Goal: Information Seeking & Learning: Find specific page/section

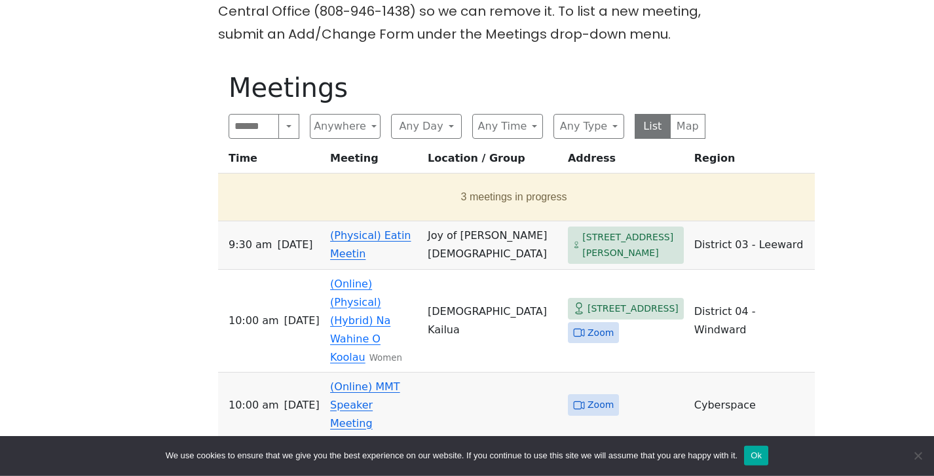
scroll to position [399, 0]
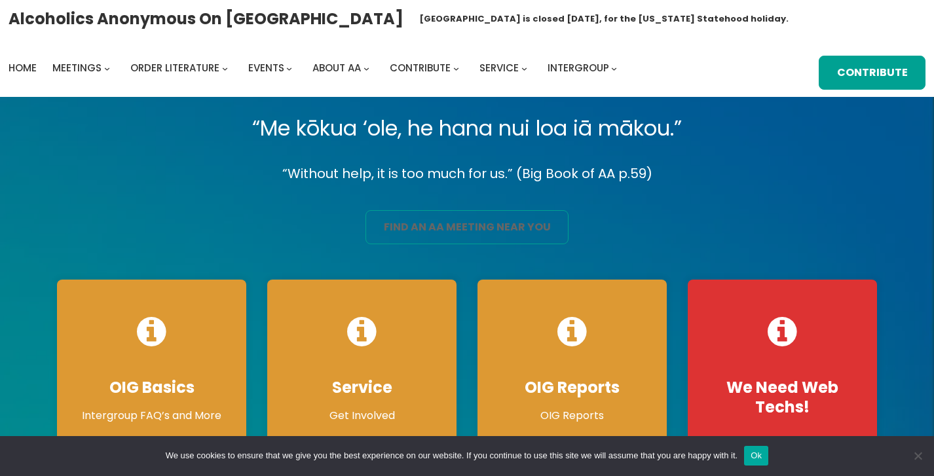
click at [496, 222] on link "find an aa meeting near you" at bounding box center [467, 227] width 203 height 34
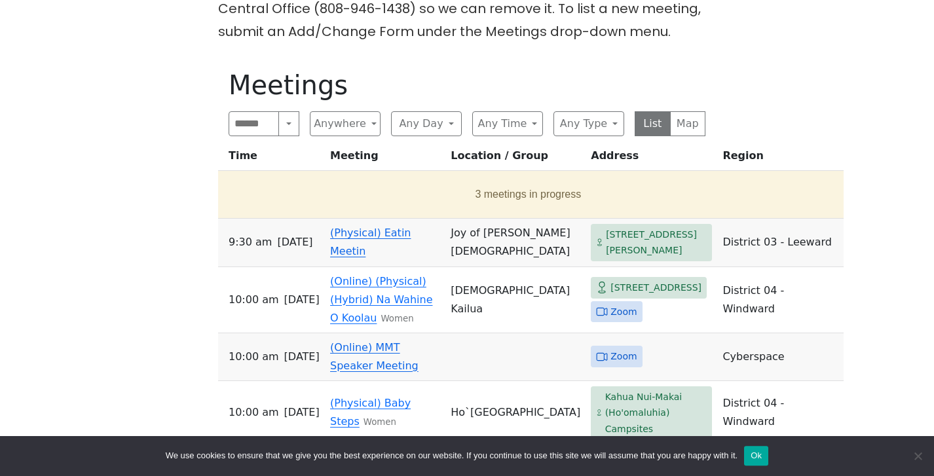
scroll to position [377, 0]
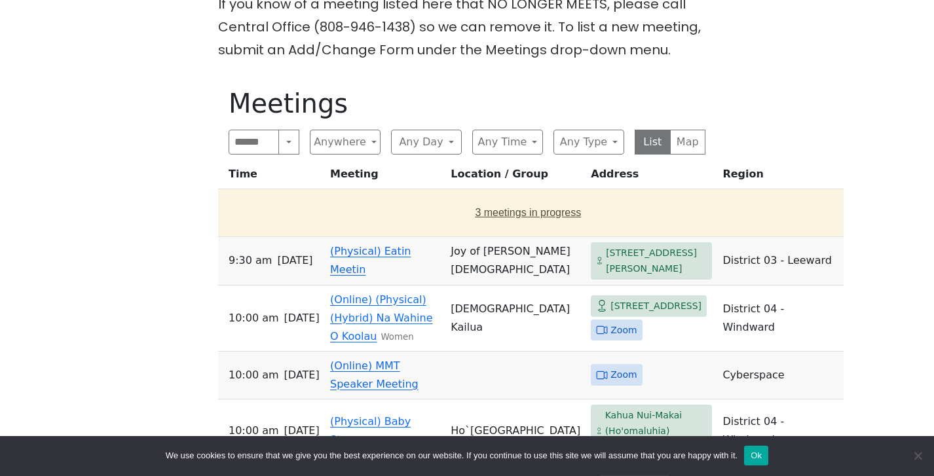
click at [465, 208] on button "3 meetings in progress" at bounding box center [528, 213] width 610 height 37
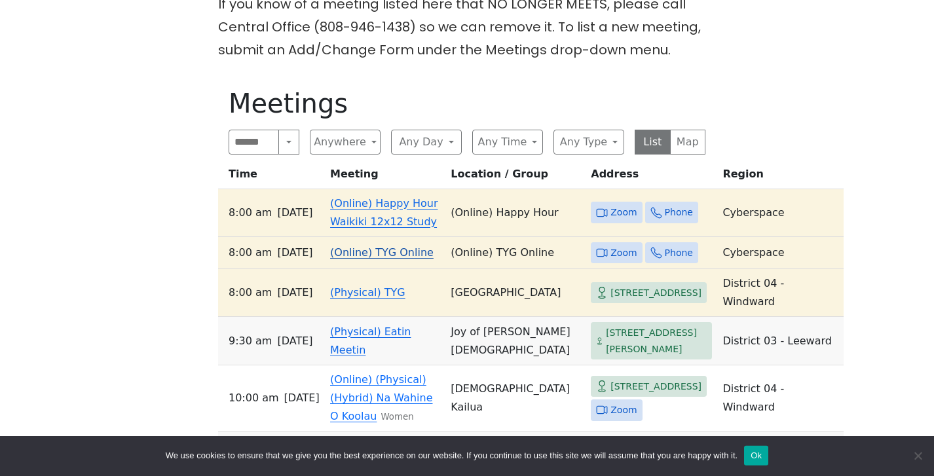
click at [611, 261] on span "Zoom" at bounding box center [624, 253] width 26 height 16
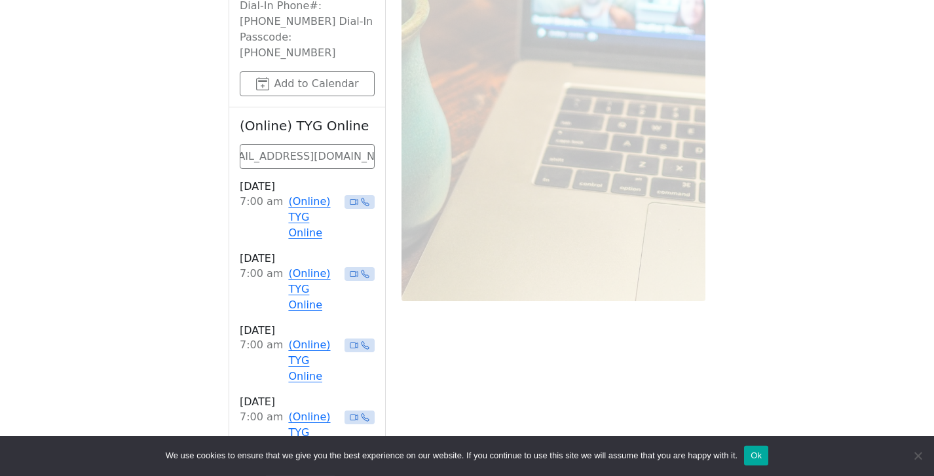
scroll to position [891, 0]
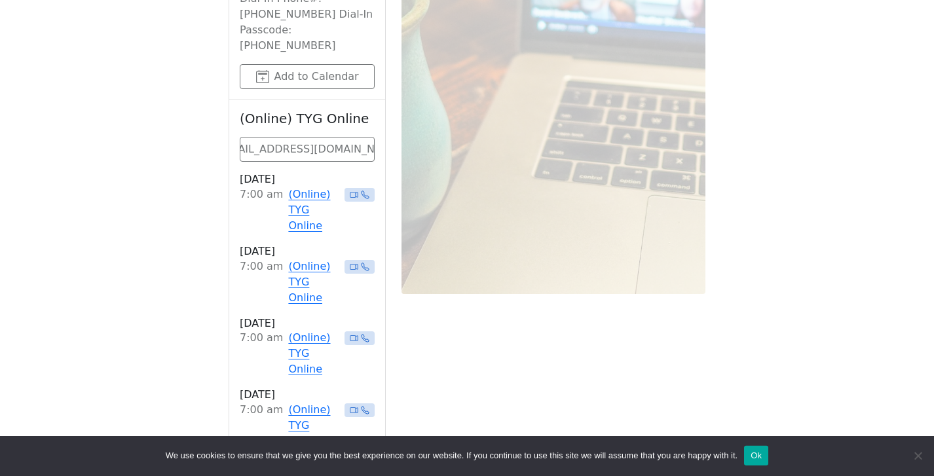
scroll to position [377, 0]
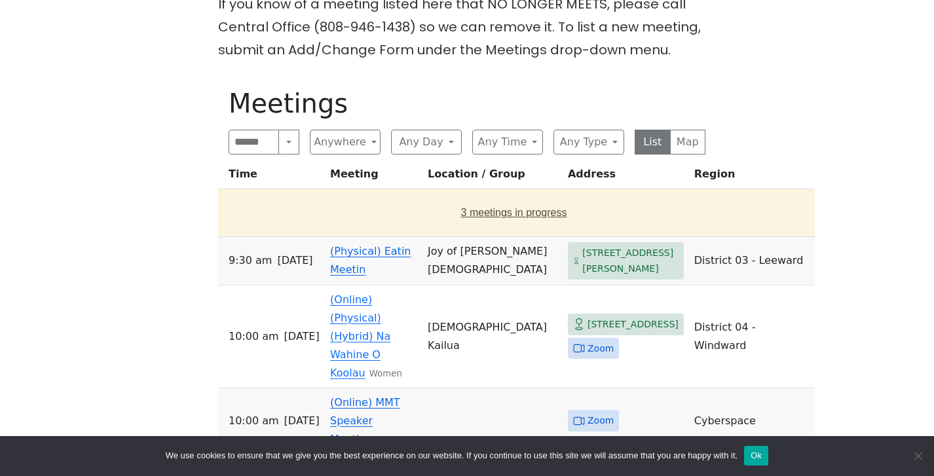
click at [479, 213] on button "3 meetings in progress" at bounding box center [513, 213] width 581 height 37
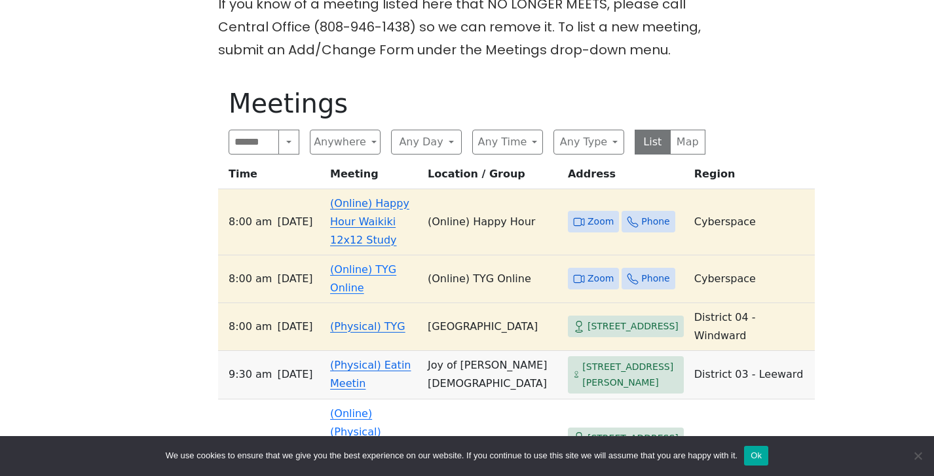
click at [588, 214] on span "Zoom" at bounding box center [601, 222] width 26 height 16
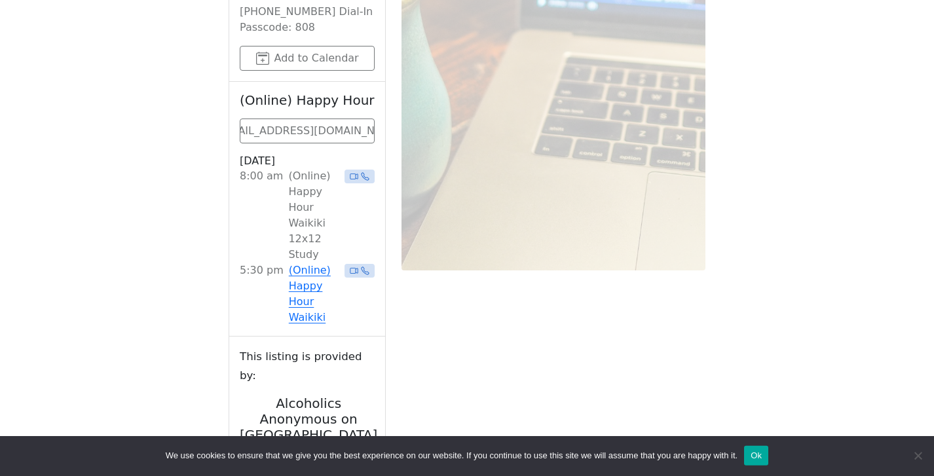
scroll to position [949, 0]
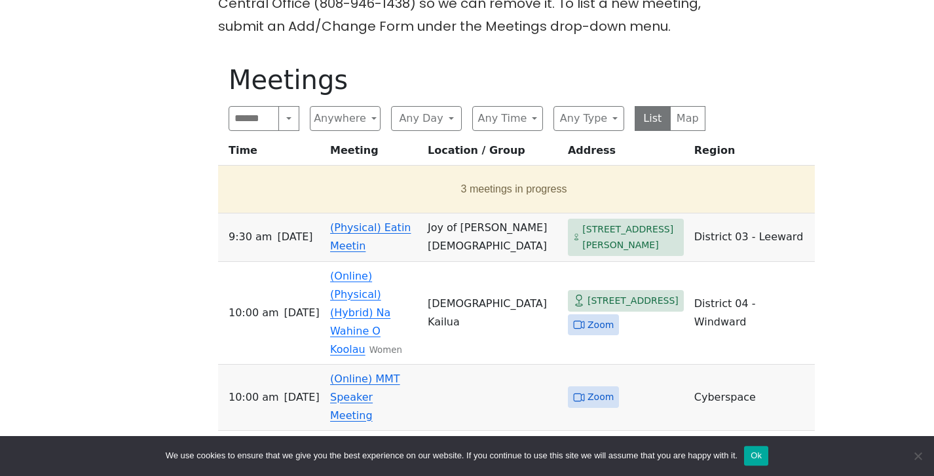
scroll to position [393, 0]
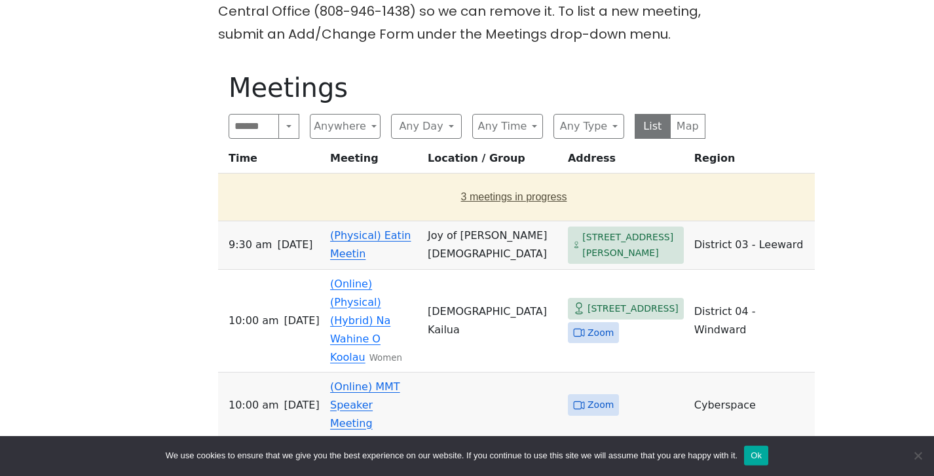
click at [470, 189] on button "3 meetings in progress" at bounding box center [513, 197] width 581 height 37
